Goal: Browse casually: Explore the website without a specific task or goal

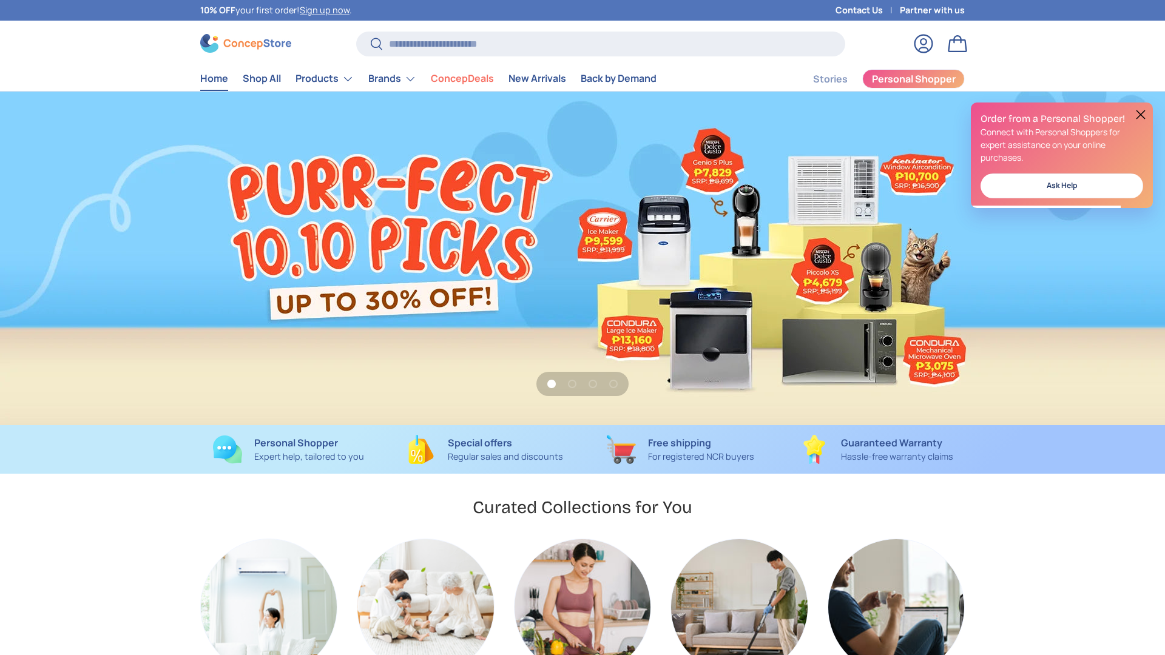
scroll to position [0, 1165]
